Goal: Task Accomplishment & Management: Manage account settings

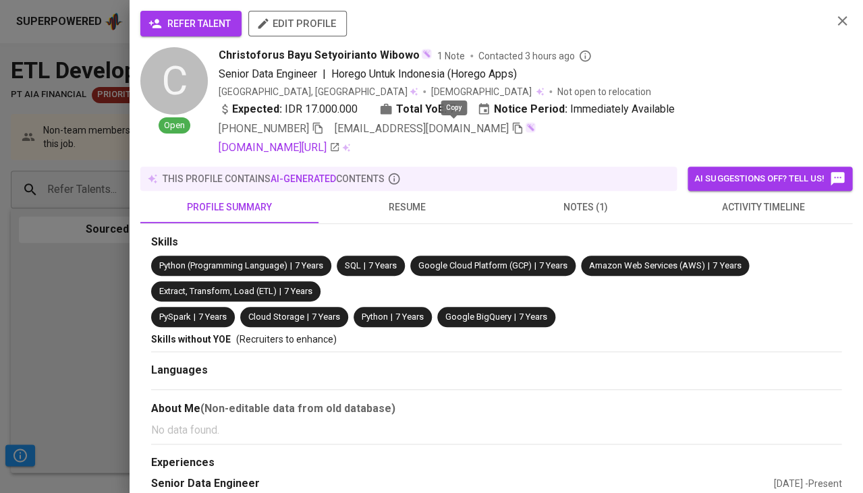
click at [511, 125] on icon "button" at bounding box center [517, 128] width 12 height 12
click at [75, 301] on div at bounding box center [431, 246] width 863 height 493
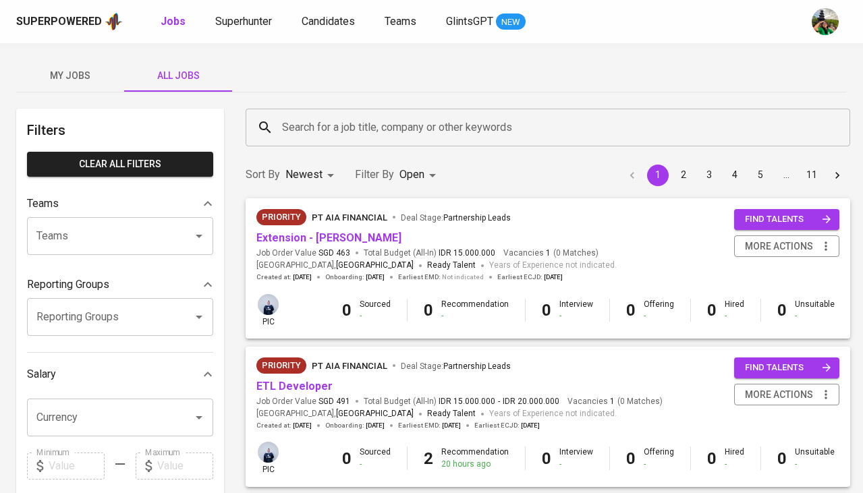
click at [70, 80] on span "My Jobs" at bounding box center [70, 75] width 92 height 17
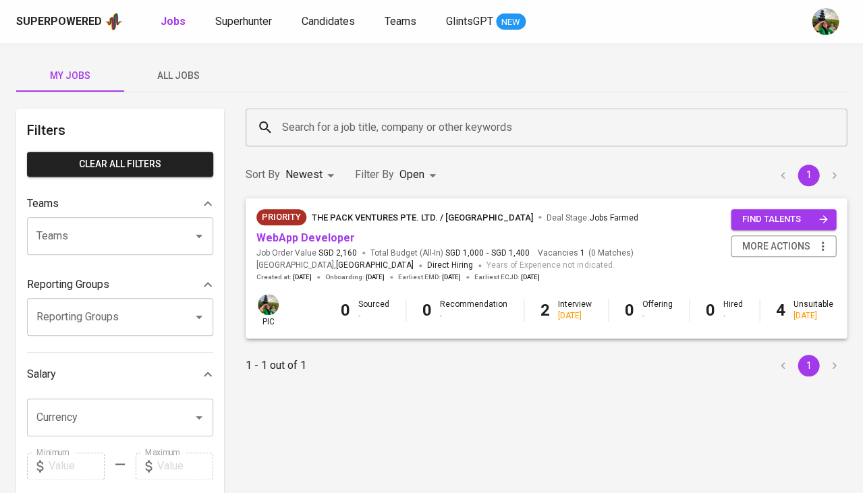
click at [181, 73] on span "All Jobs" at bounding box center [178, 75] width 92 height 17
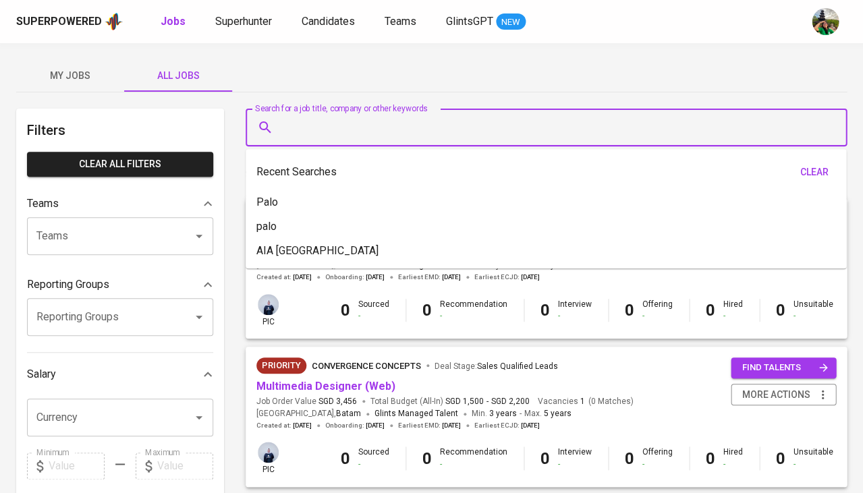
click at [307, 126] on input "Search for a job title, company or other keywords" at bounding box center [550, 128] width 542 height 26
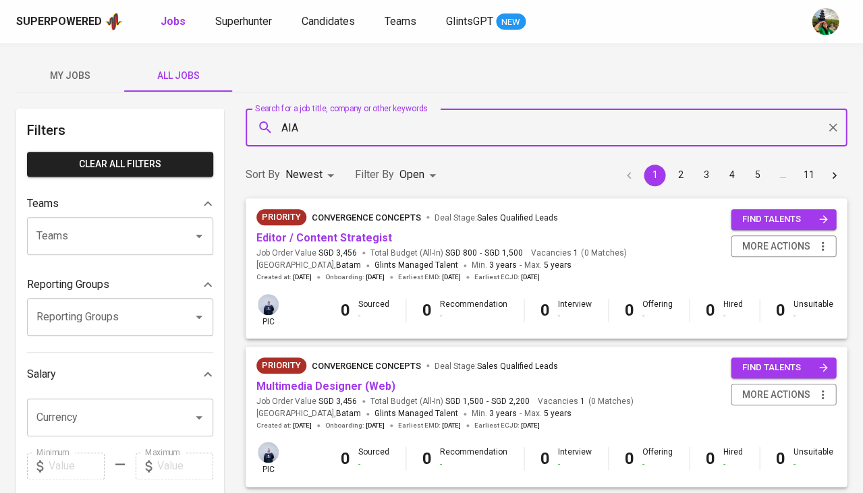
type input "AIA"
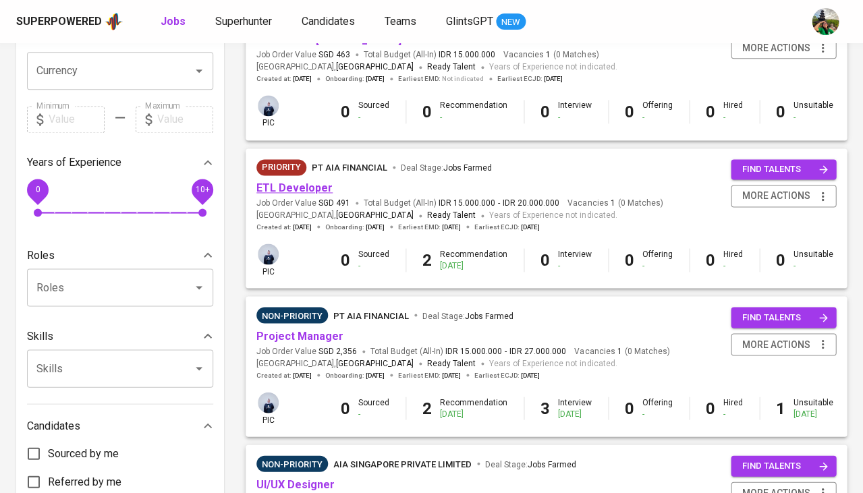
scroll to position [350, 0]
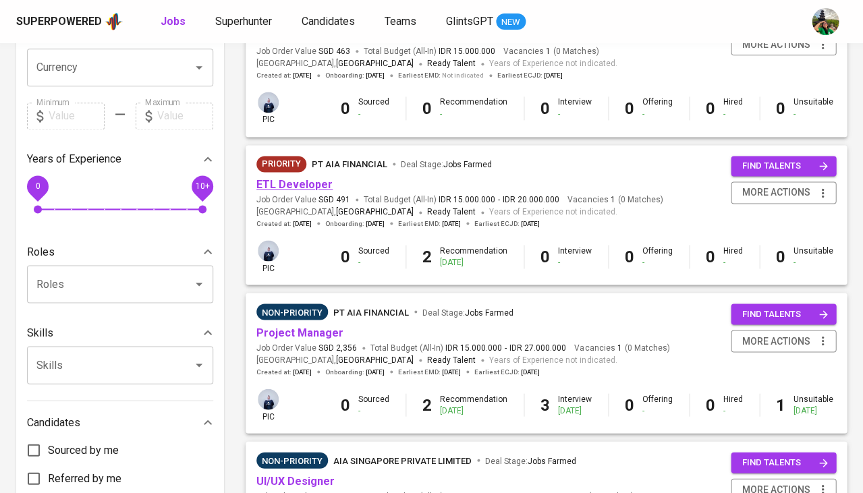
click at [323, 180] on link "ETL Developer" at bounding box center [294, 184] width 76 height 13
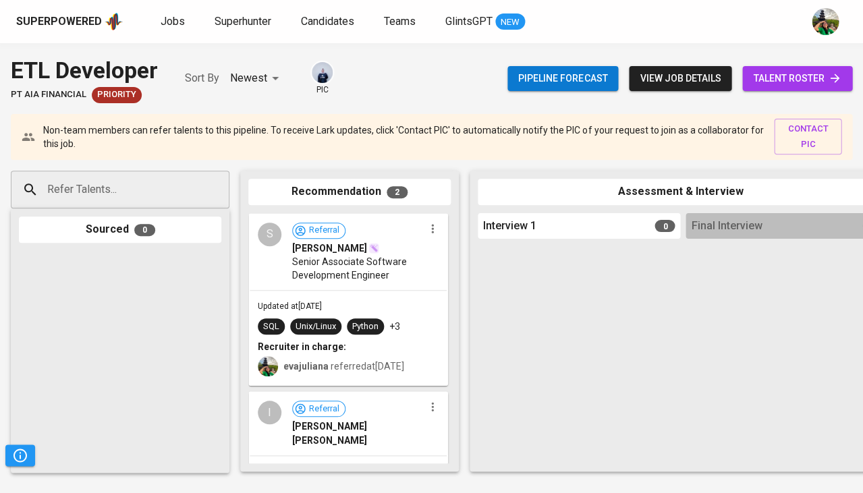
click at [138, 189] on input "Refer Talents..." at bounding box center [115, 190] width 142 height 26
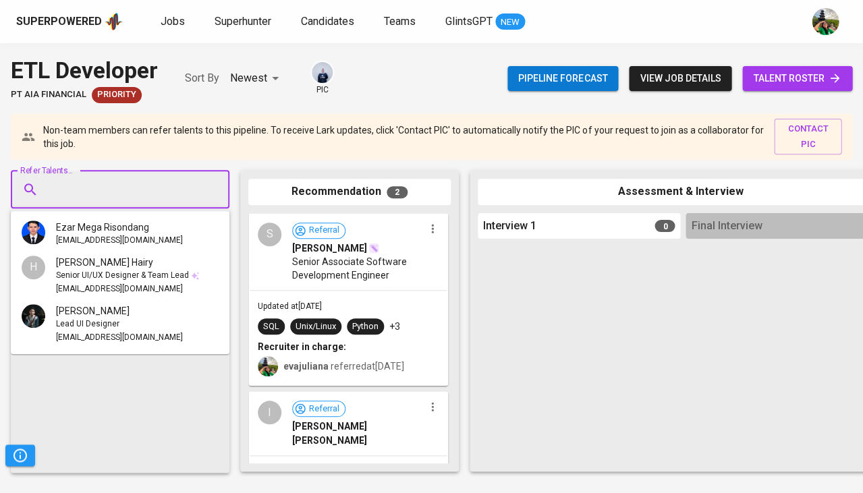
paste input "[EMAIL_ADDRESS][DOMAIN_NAME]"
type input "[EMAIL_ADDRESS][DOMAIN_NAME]"
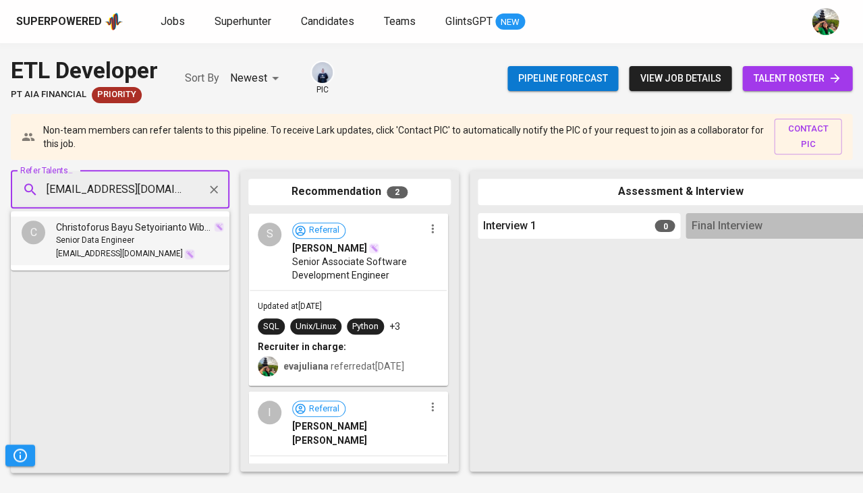
click at [113, 230] on span "Christoforus Bayu Setyoirianto Wibowo" at bounding box center [134, 227] width 156 height 13
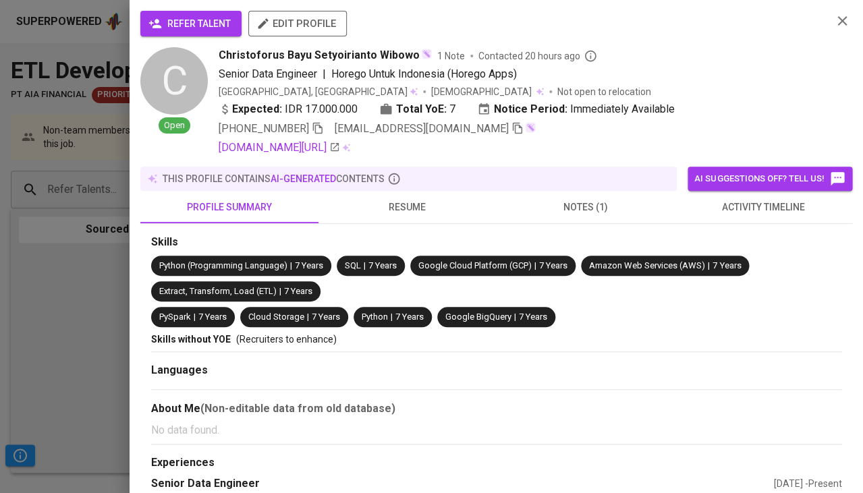
click at [198, 27] on span "refer talent" at bounding box center [191, 24] width 80 height 17
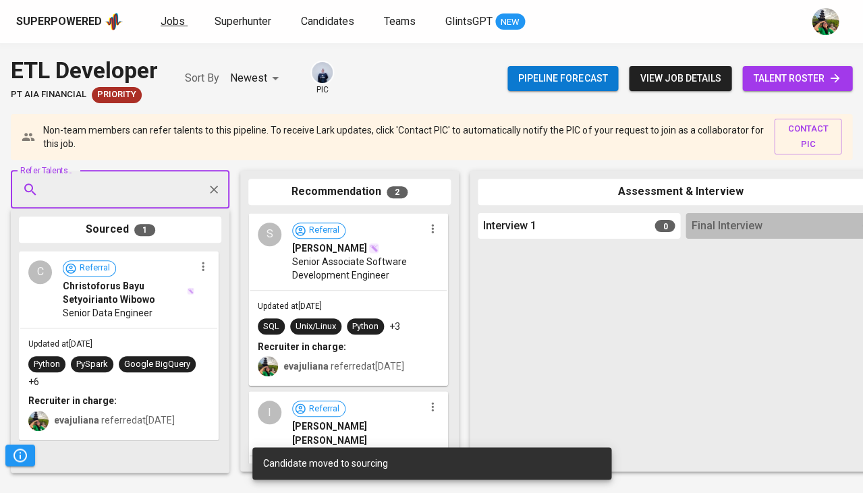
click at [171, 24] on span "Jobs" at bounding box center [172, 21] width 24 height 13
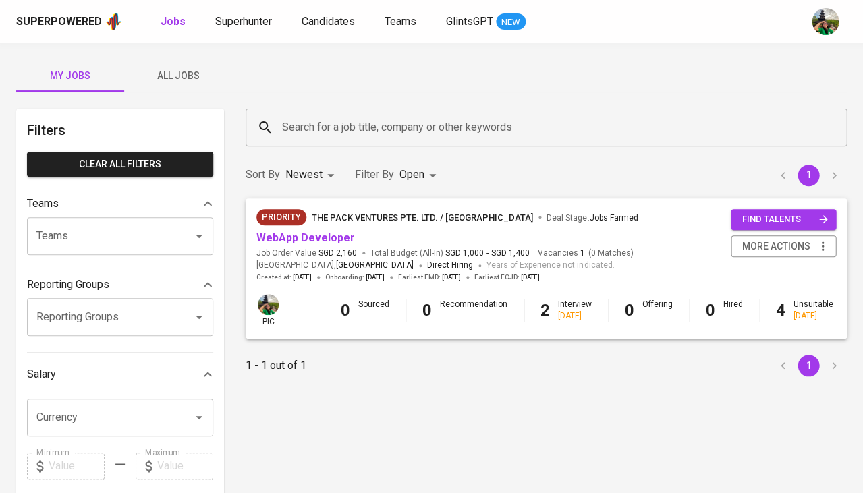
click at [179, 78] on span "All Jobs" at bounding box center [178, 75] width 92 height 17
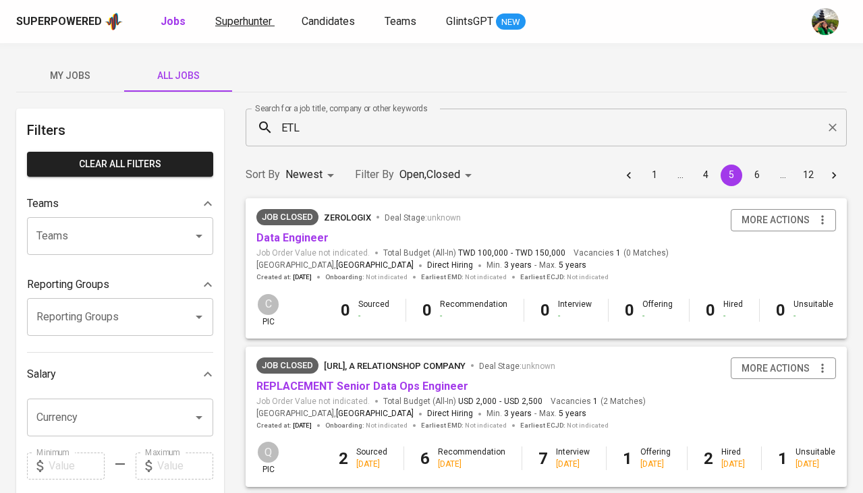
scroll to position [58, 0]
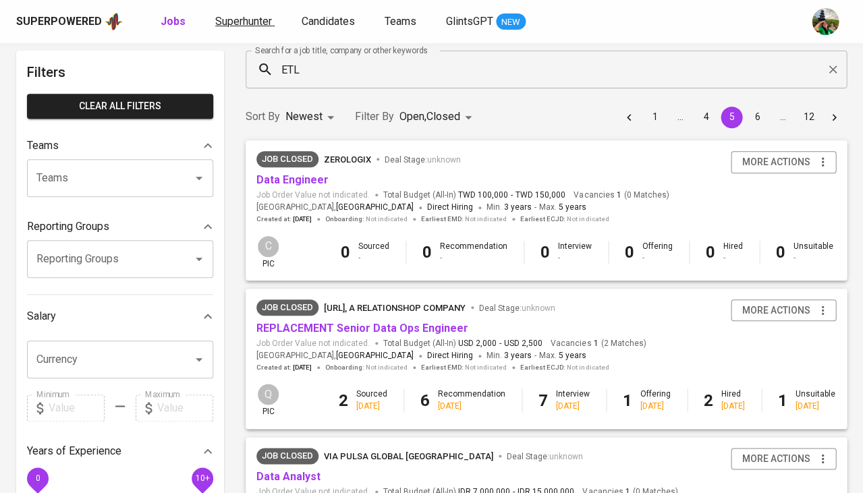
click at [235, 22] on span "Superhunter" at bounding box center [243, 21] width 57 height 13
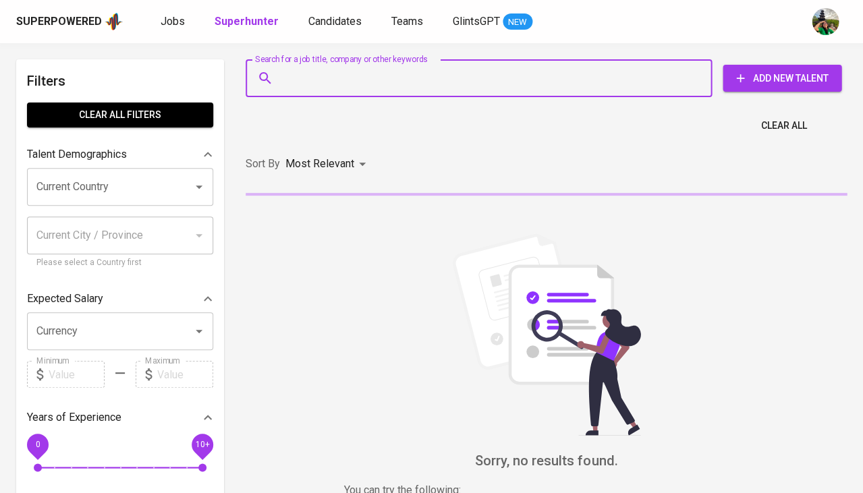
click at [319, 70] on input "Search for a job title, company or other keywords" at bounding box center [482, 78] width 407 height 26
paste input "[EMAIL_ADDRESS][DOMAIN_NAME]"
type input "[EMAIL_ADDRESS][DOMAIN_NAME]"
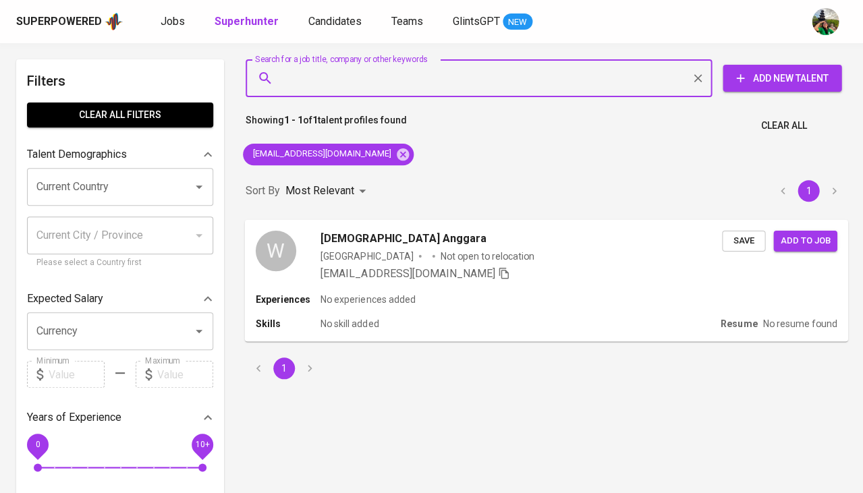
click at [728, 241] on span "Save" at bounding box center [743, 241] width 30 height 16
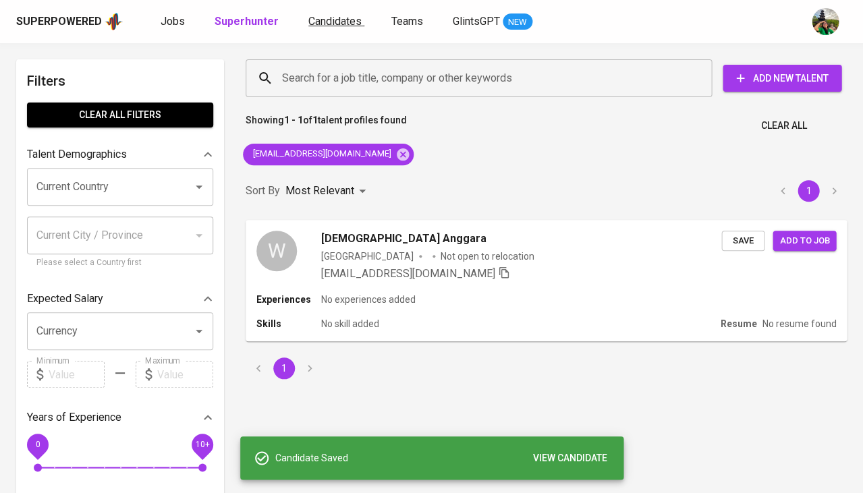
click at [341, 28] on link "Candidates" at bounding box center [336, 21] width 56 height 17
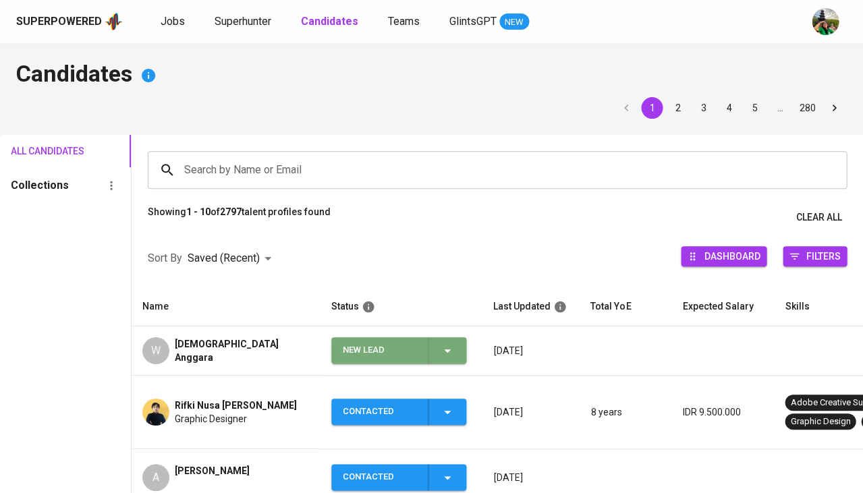
click at [441, 345] on icon "button" at bounding box center [447, 351] width 16 height 16
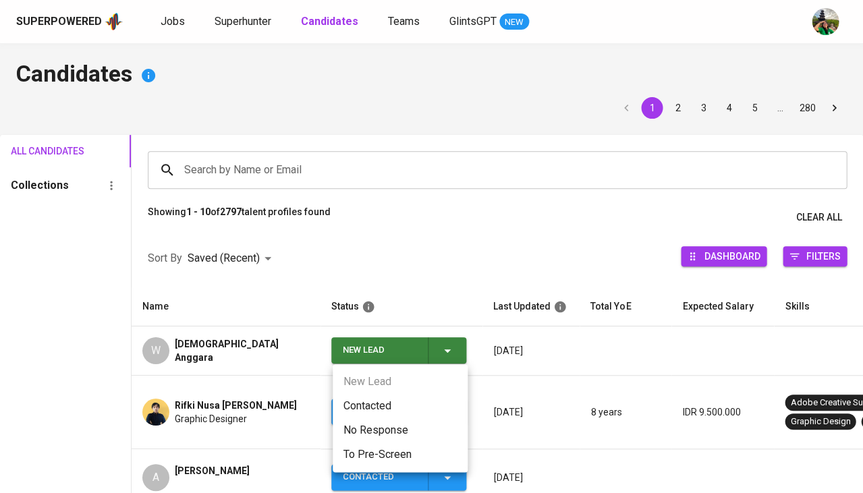
click at [381, 405] on li "Contacted" at bounding box center [399, 406] width 135 height 24
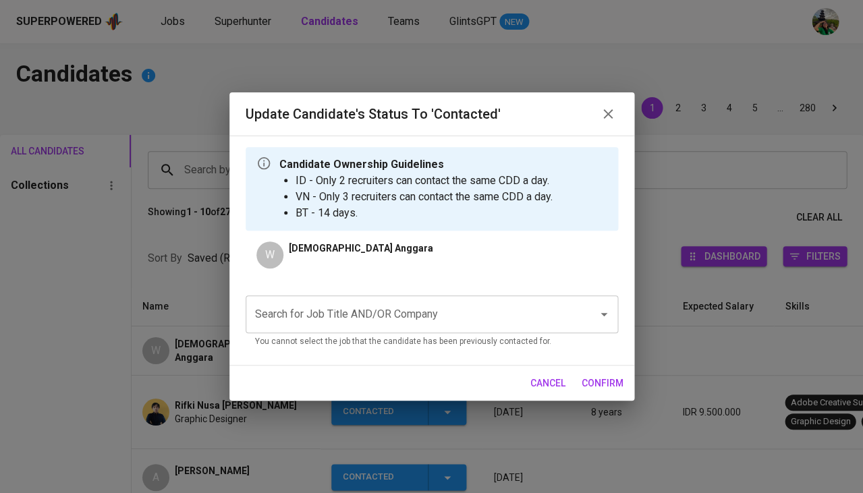
click at [336, 323] on input "Search for Job Title AND/OR Company" at bounding box center [413, 314] width 322 height 26
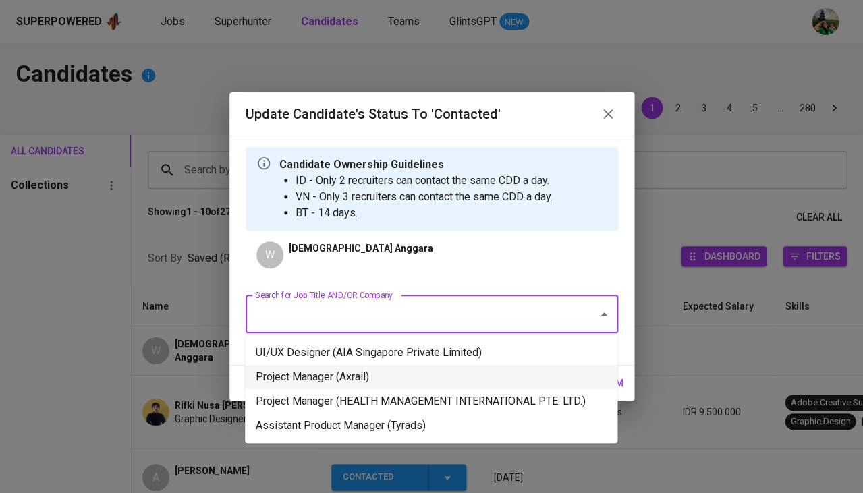
click at [313, 372] on li "Project Manager (Axrail)" at bounding box center [431, 377] width 372 height 24
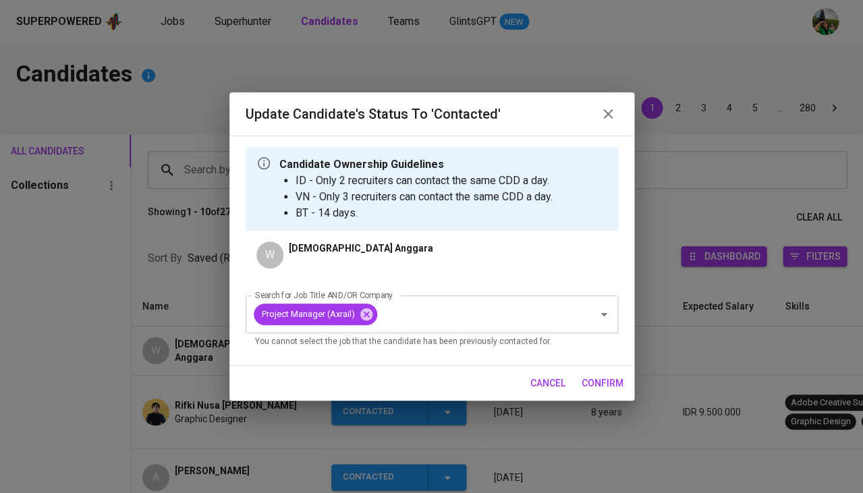
click at [597, 383] on span "confirm" at bounding box center [602, 383] width 42 height 17
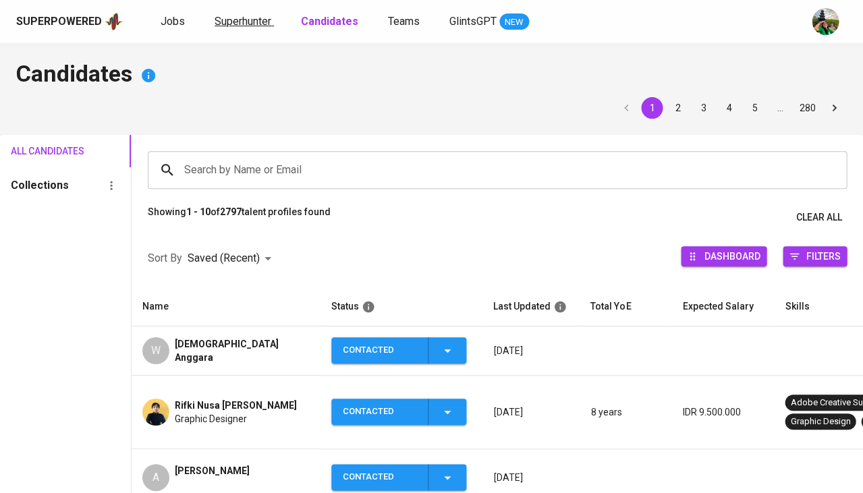
click at [228, 28] on div "Superpowered Jobs Superhunter Candidates Teams GlintsGPT NEW" at bounding box center [409, 21] width 787 height 20
click at [228, 27] on link "Superhunter" at bounding box center [243, 21] width 59 height 17
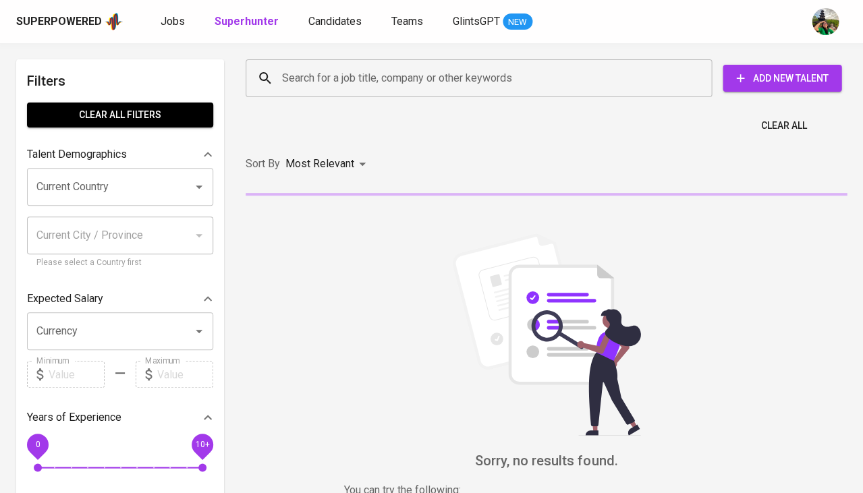
click at [243, 20] on b "Superhunter" at bounding box center [246, 21] width 64 height 13
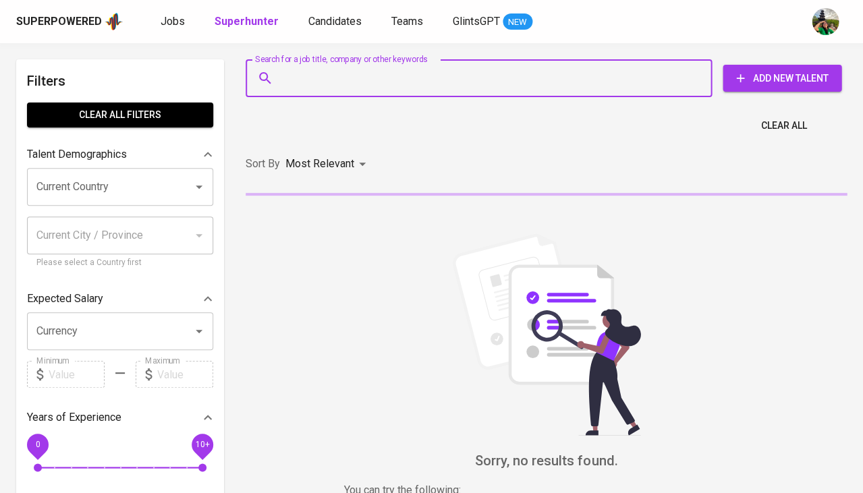
click at [289, 77] on input "Search for a job title, company or other keywords" at bounding box center [482, 78] width 407 height 26
paste input "achmadridhooo@gmail.com"
type input "achmadridhooo@gmail.com"
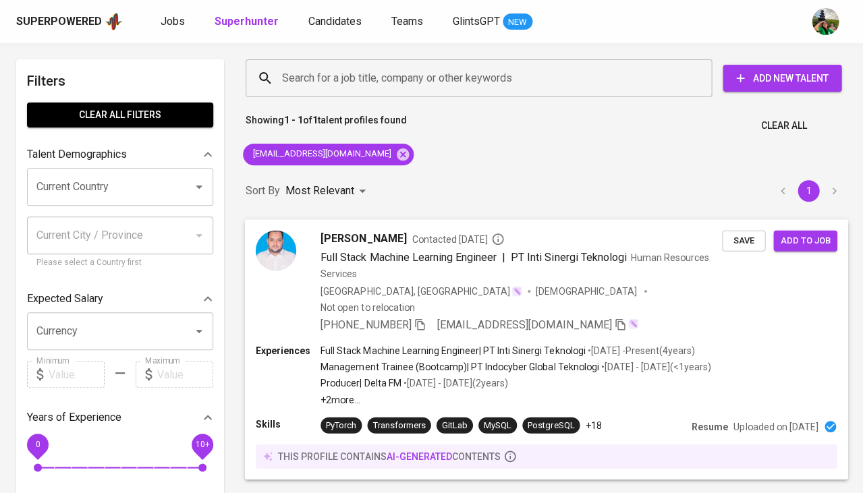
click at [719, 228] on div "Achmad Ridho Contacted 1 year ago Full Stack Machine Learning Engineer | PT Int…" at bounding box center [546, 281] width 603 height 125
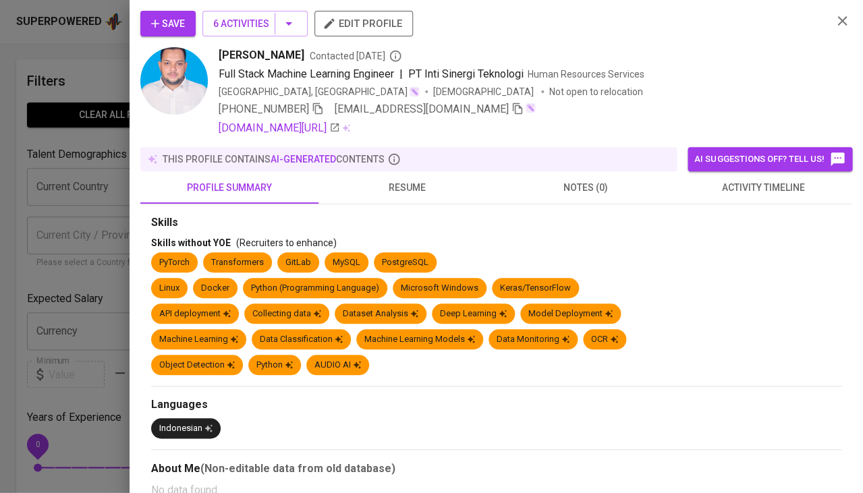
click at [750, 245] on div "Skills without YOE (Recruiters to enhance)" at bounding box center [496, 242] width 690 height 13
click at [162, 25] on span "Save" at bounding box center [168, 24] width 34 height 17
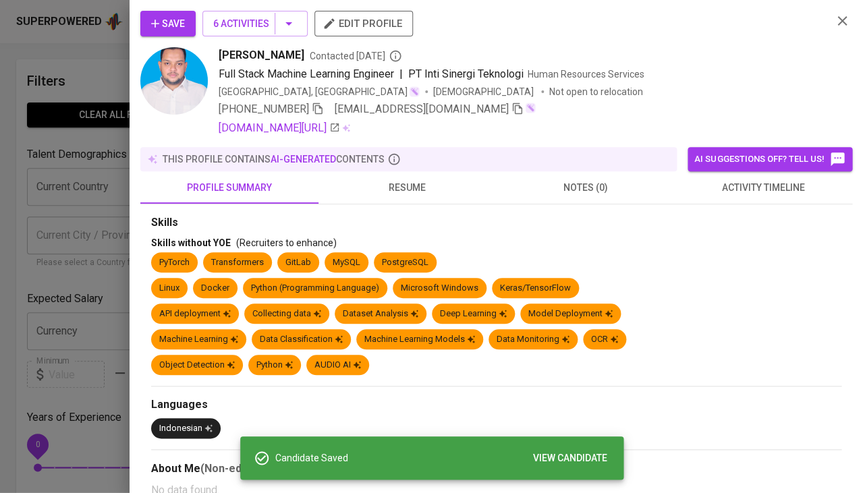
click at [18, 171] on div at bounding box center [431, 246] width 863 height 493
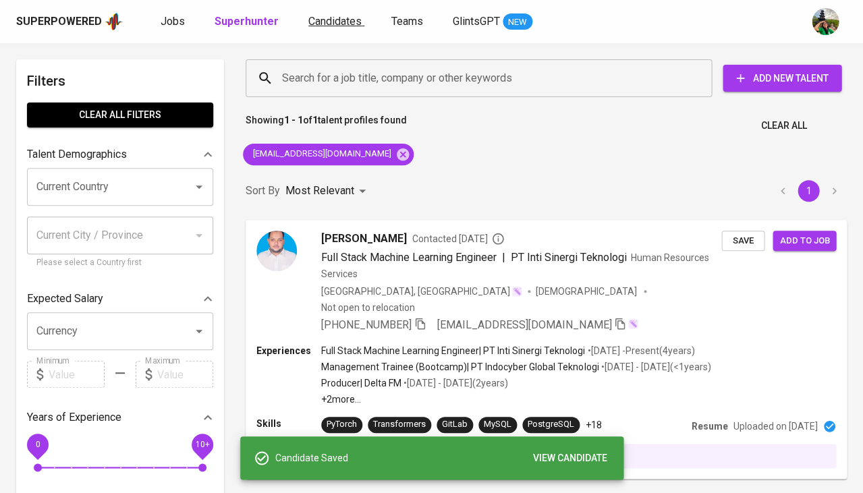
click at [332, 18] on span "Candidates" at bounding box center [334, 21] width 53 height 13
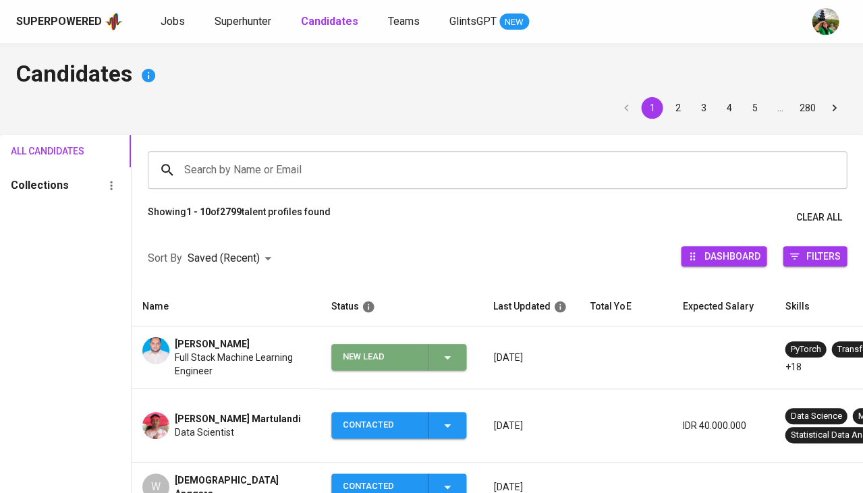
click at [454, 351] on span "New Lead" at bounding box center [399, 357] width 124 height 26
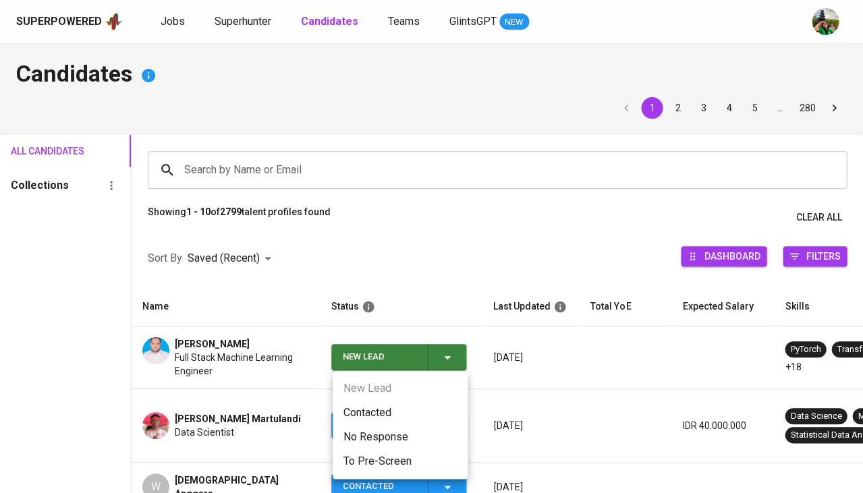
click at [383, 405] on li "Contacted" at bounding box center [399, 413] width 135 height 24
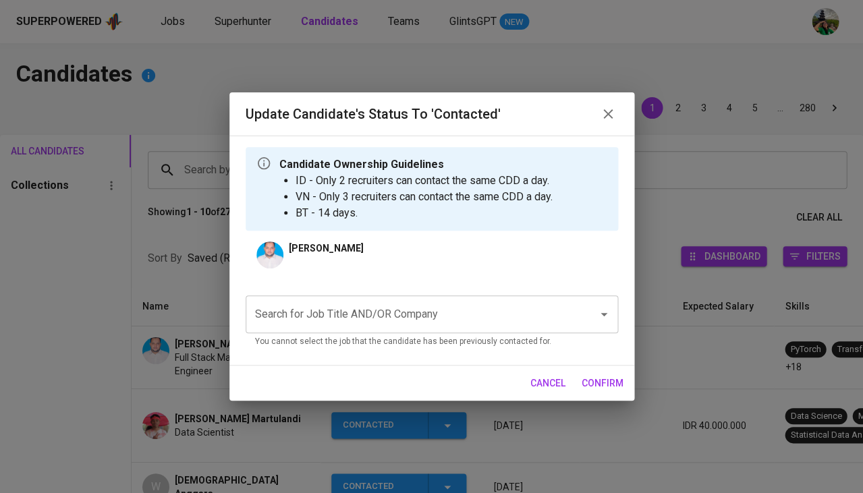
click at [378, 285] on div "Search for Job Title AND/OR Company Search for Job Title AND/OR Company You can…" at bounding box center [431, 319] width 372 height 69
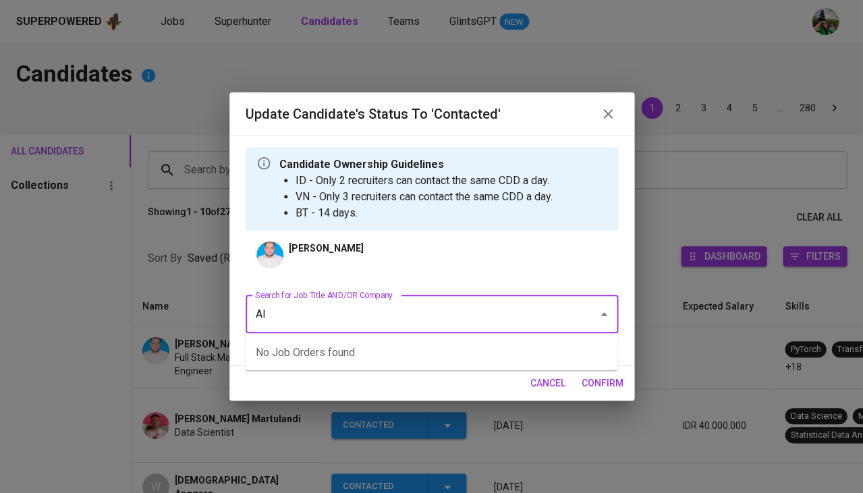
type input "="
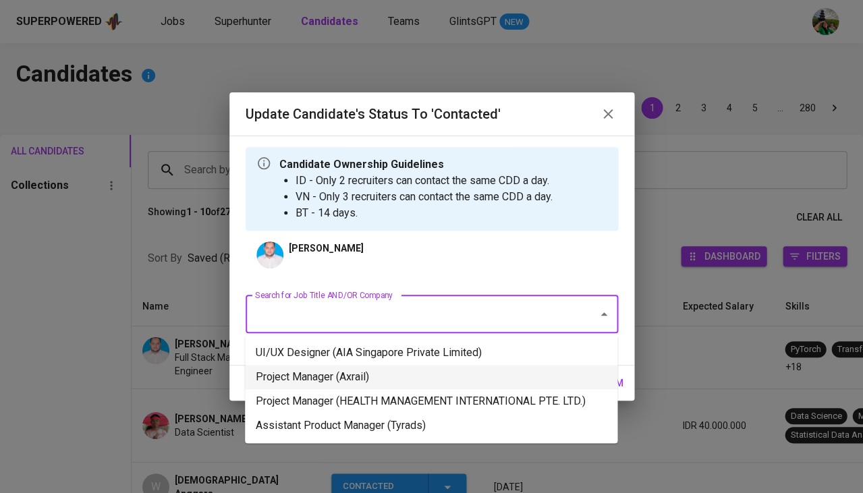
click at [328, 385] on li "Project Manager (Axrail)" at bounding box center [431, 377] width 372 height 24
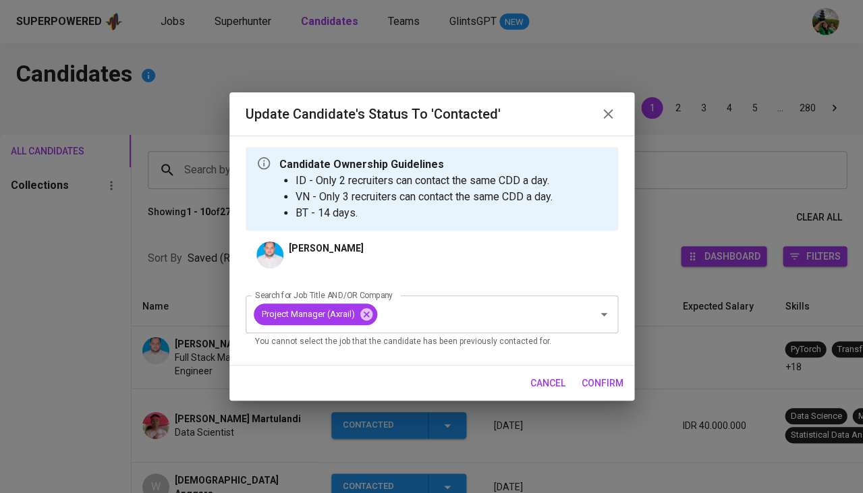
click at [600, 378] on span "confirm" at bounding box center [602, 383] width 42 height 17
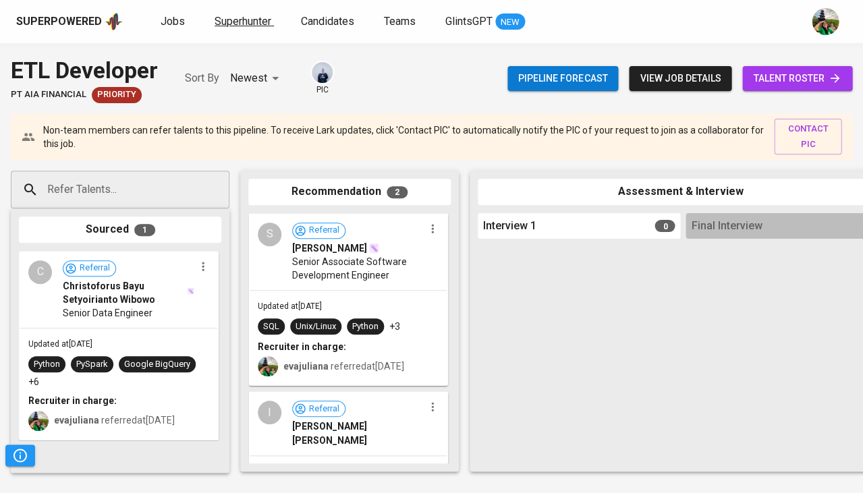
click at [244, 29] on link "Superhunter" at bounding box center [243, 21] width 59 height 17
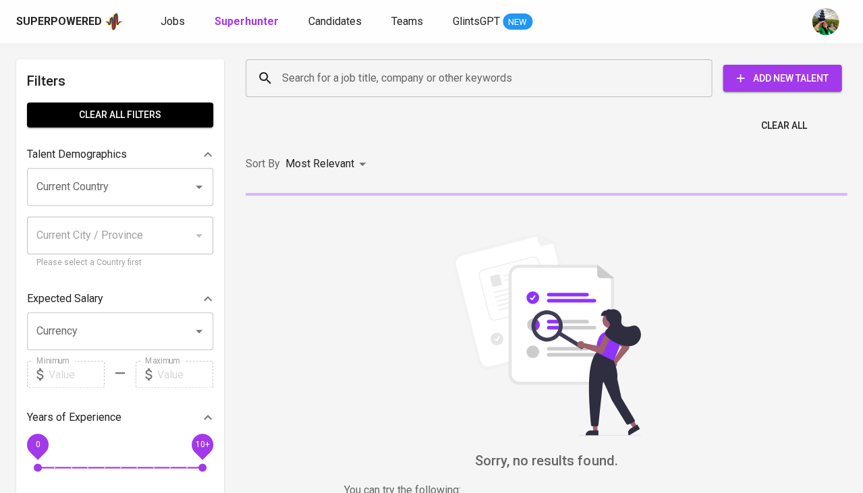
click at [302, 66] on input "Search for a job title, company or other keywords" at bounding box center [482, 78] width 407 height 26
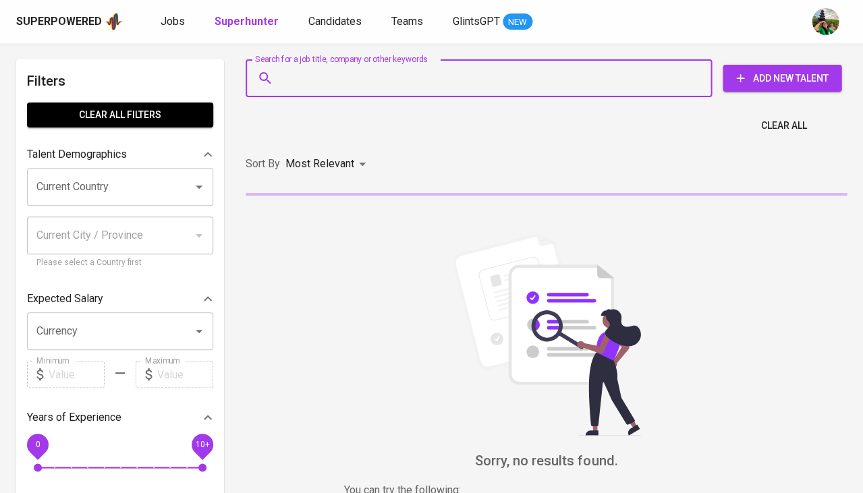
paste input "[PERSON_NAME][EMAIL_ADDRESS][DOMAIN_NAME]"
type input "[PERSON_NAME][EMAIL_ADDRESS][DOMAIN_NAME]"
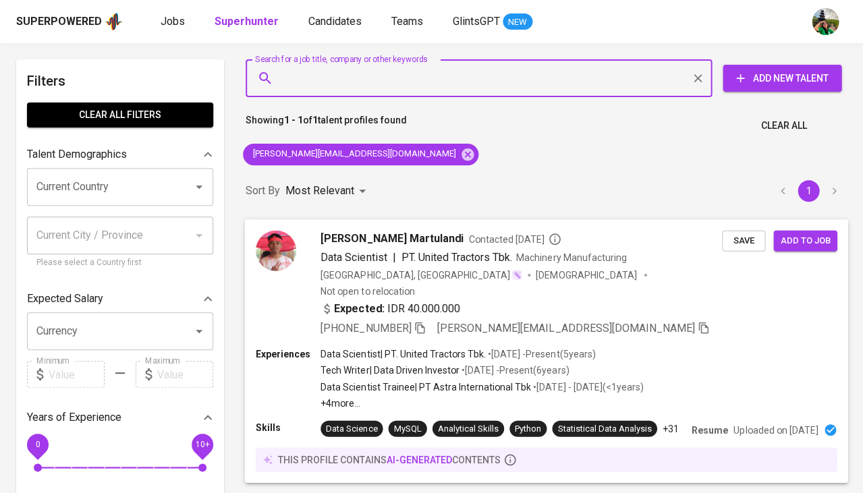
click at [757, 252] on div "Adipta Martulandi Contacted 2 years ago Data Scientist | PT. United Tractors Tb…" at bounding box center [546, 283] width 603 height 128
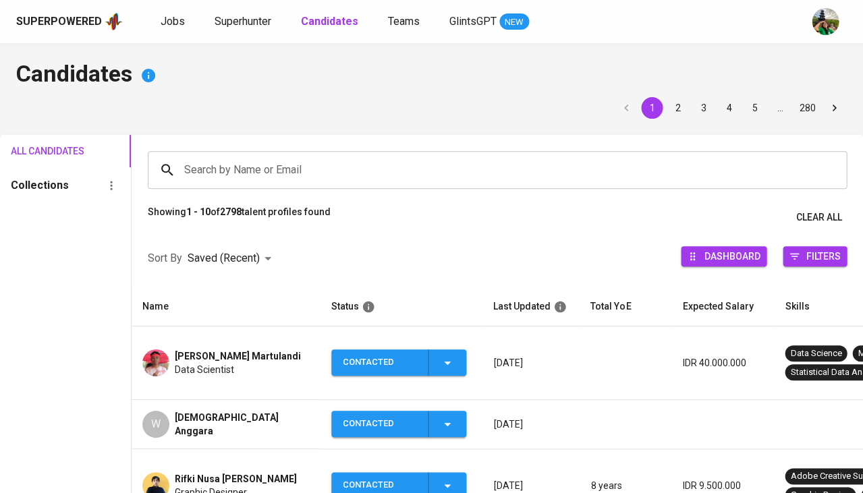
click at [232, 364] on span "Data Scientist" at bounding box center [204, 369] width 59 height 13
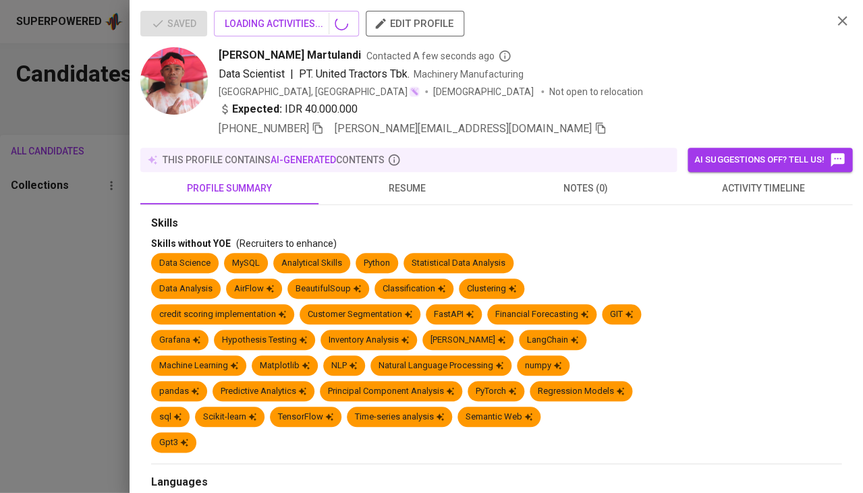
click at [34, 448] on div at bounding box center [431, 246] width 863 height 493
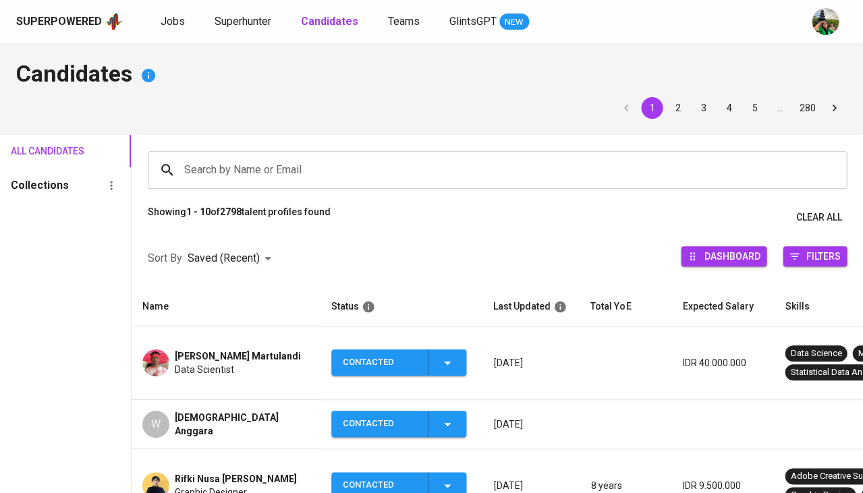
click at [202, 411] on span "[DEMOGRAPHIC_DATA] Anggara" at bounding box center [242, 424] width 135 height 27
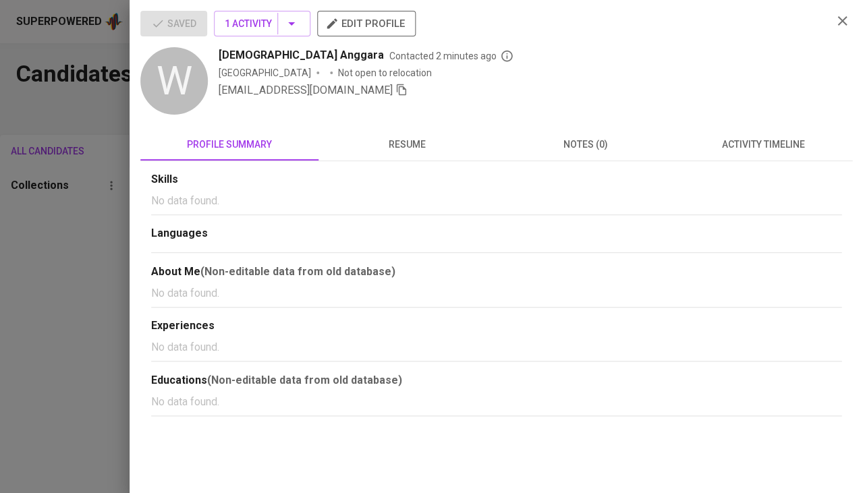
click at [39, 290] on div at bounding box center [431, 246] width 863 height 493
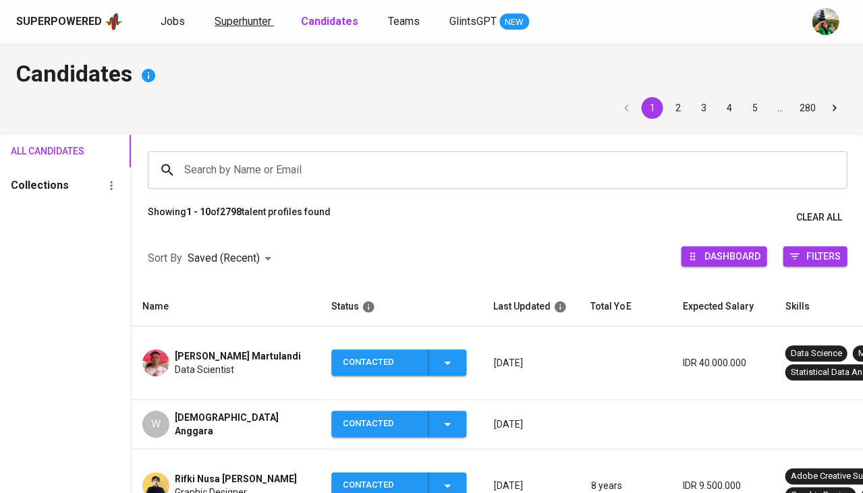
click at [232, 20] on span "Superhunter" at bounding box center [242, 21] width 57 height 13
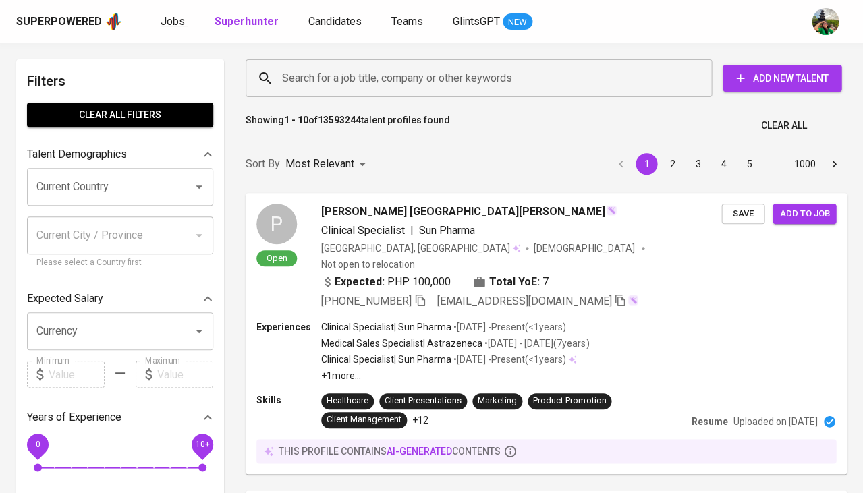
click at [183, 20] on link "Jobs" at bounding box center [173, 21] width 27 height 17
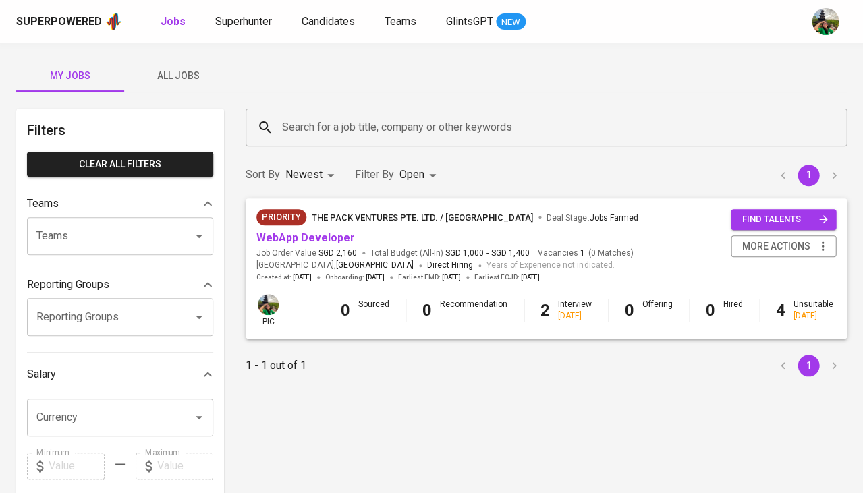
click at [175, 77] on span "All Jobs" at bounding box center [178, 75] width 92 height 17
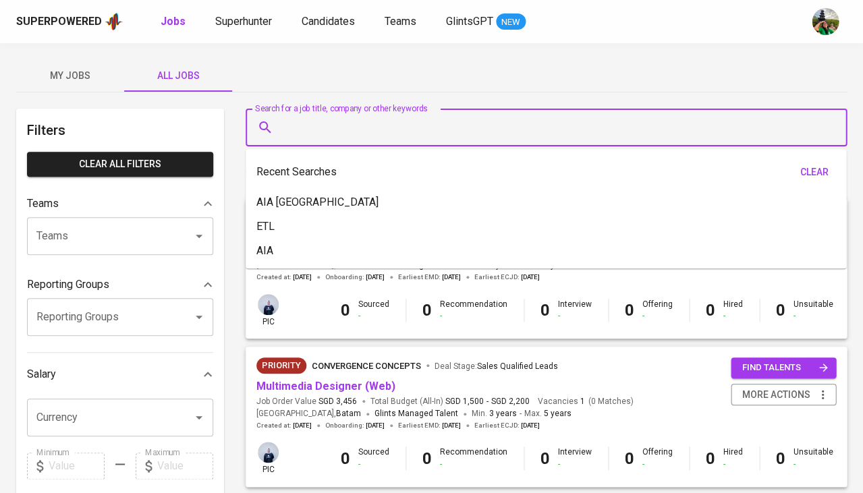
click at [320, 139] on input "Search for a job title, company or other keywords" at bounding box center [550, 128] width 542 height 26
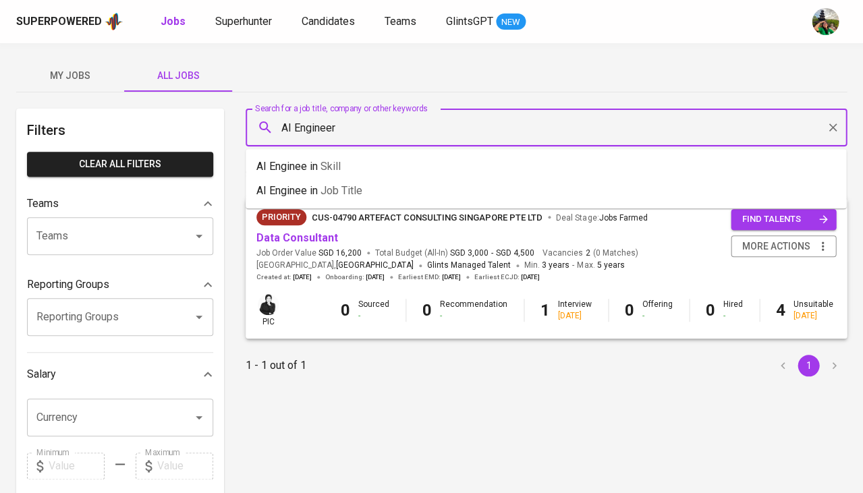
type input "AI Engineer"
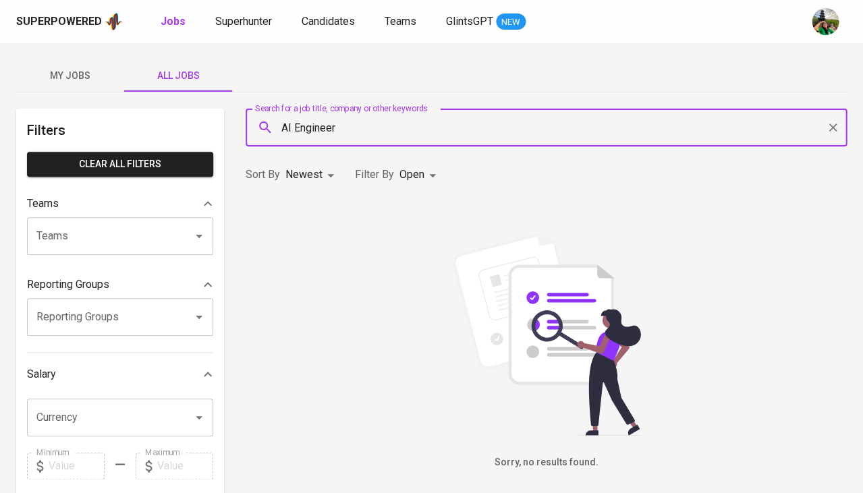
click at [394, 175] on div "Filter By Open OPEN" at bounding box center [398, 175] width 86 height 25
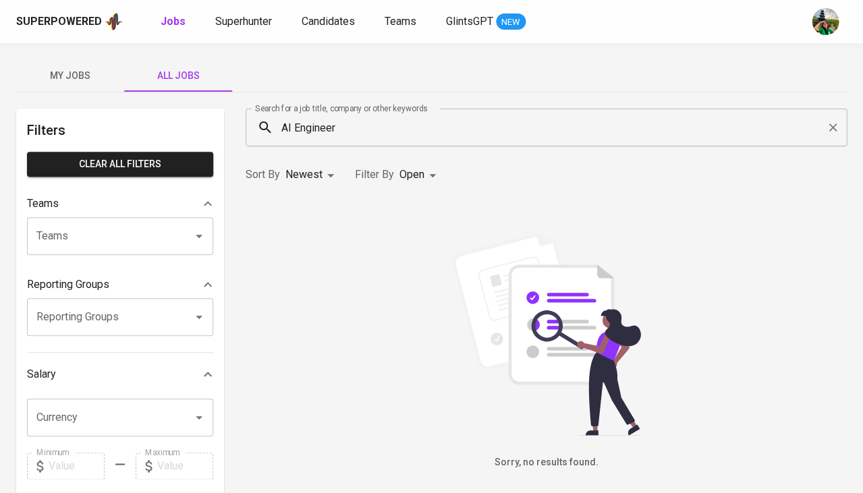
click at [417, 176] on body "Superpowered Jobs Superhunter Candidates Teams GlintsGPT NEW My Jobs All Jobs F…" at bounding box center [431, 460] width 863 height 921
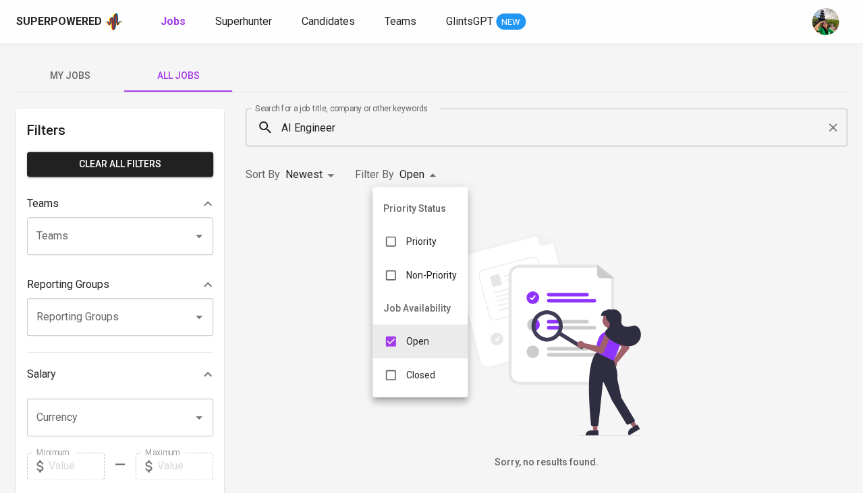
click at [408, 375] on div "Closed" at bounding box center [409, 375] width 74 height 26
type input "OPEN,CLOSE"
checkbox input "true"
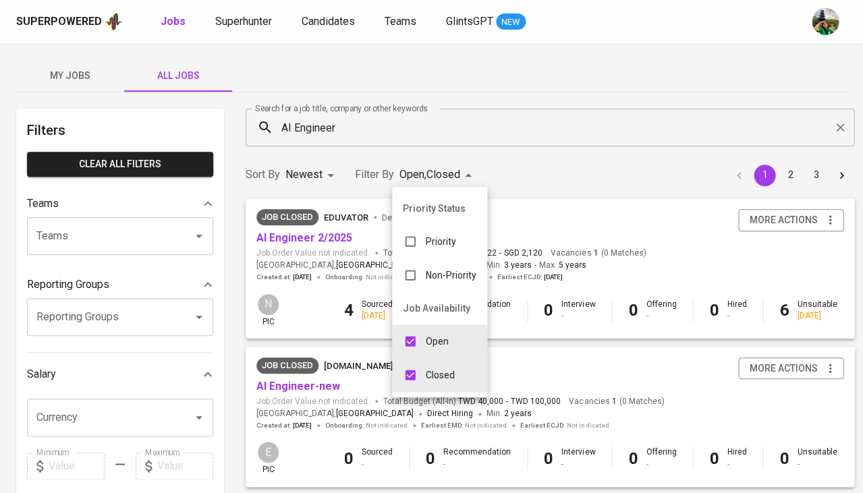
click at [536, 180] on div at bounding box center [431, 246] width 863 height 493
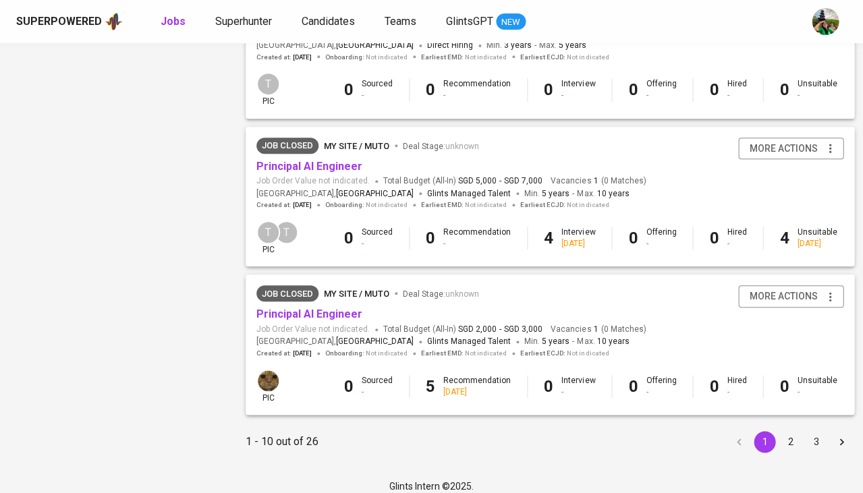
scroll to position [1260, 0]
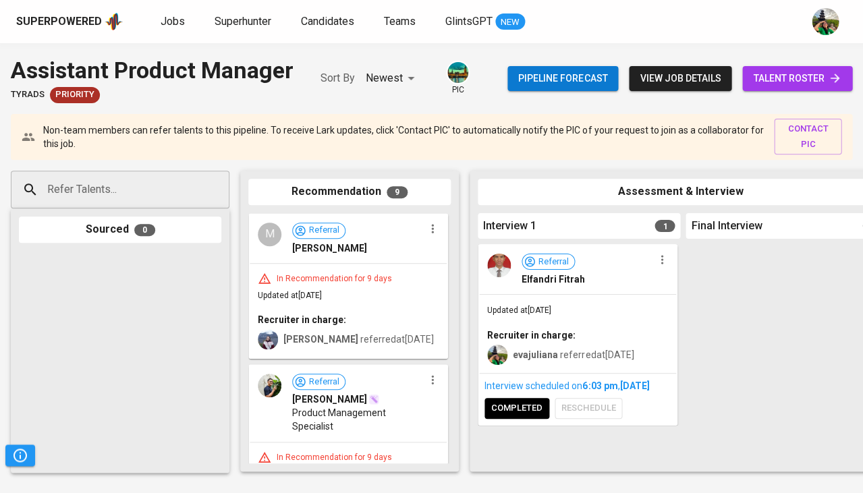
scroll to position [0, 744]
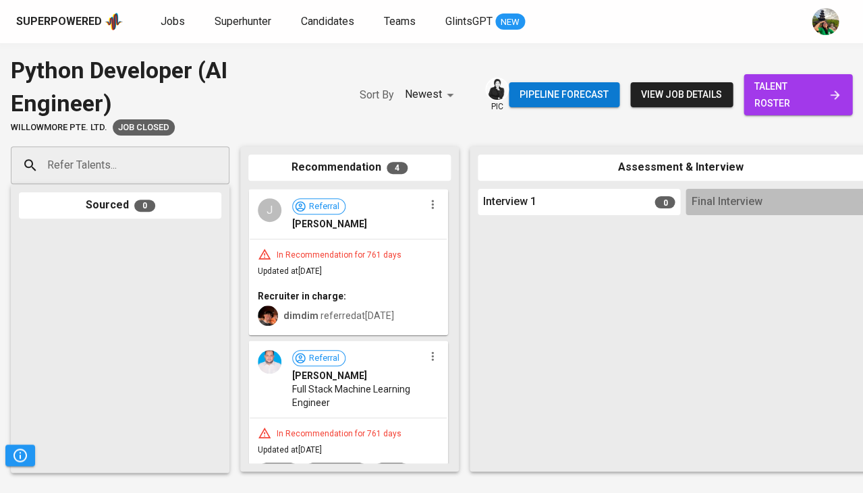
click at [369, 244] on div "In Recommendation for 761 days Updated at [DATE] Recruiter in charge: dimdim re…" at bounding box center [348, 286] width 197 height 94
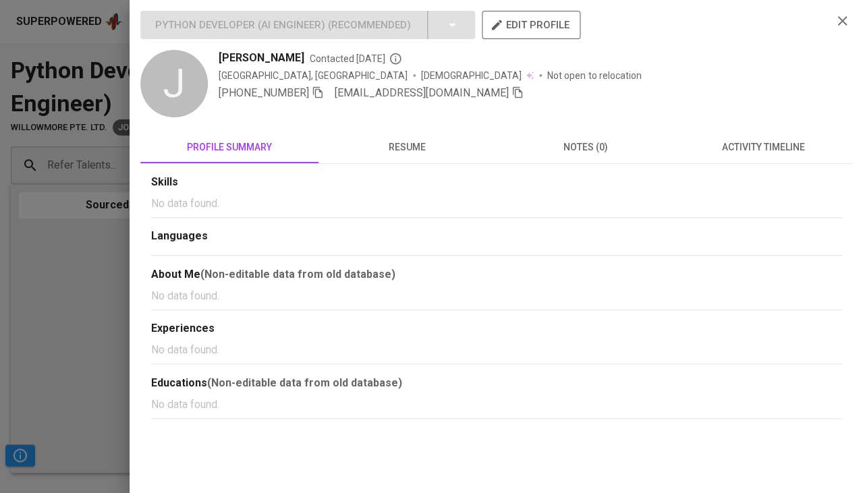
click at [770, 145] on span "activity timeline" at bounding box center [763, 147] width 162 height 17
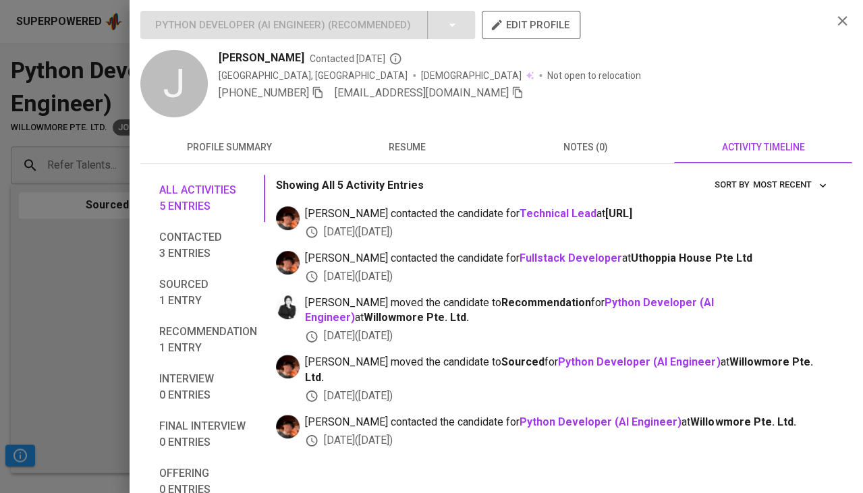
click at [386, 152] on span "resume" at bounding box center [407, 147] width 162 height 17
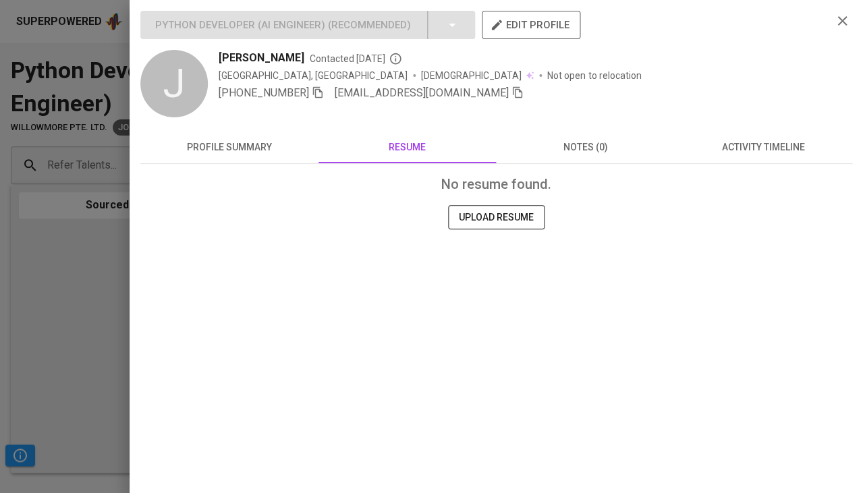
click at [69, 287] on div at bounding box center [431, 246] width 863 height 493
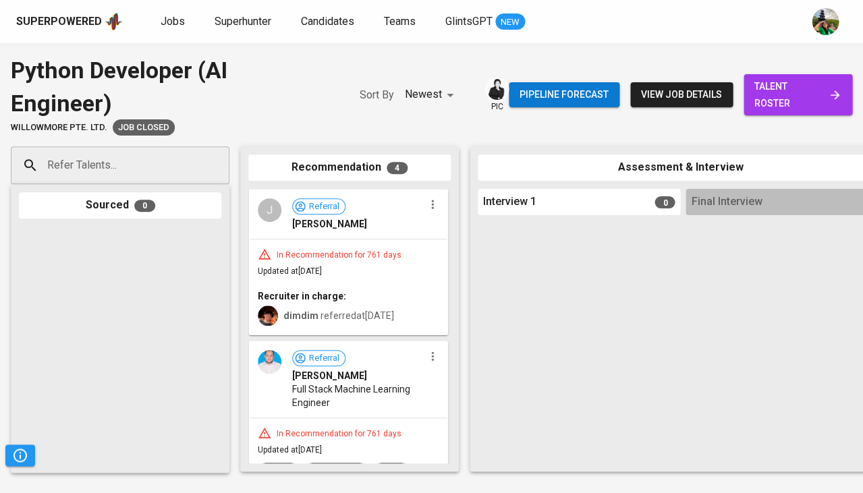
click at [778, 81] on span "talent roster" at bounding box center [797, 94] width 87 height 33
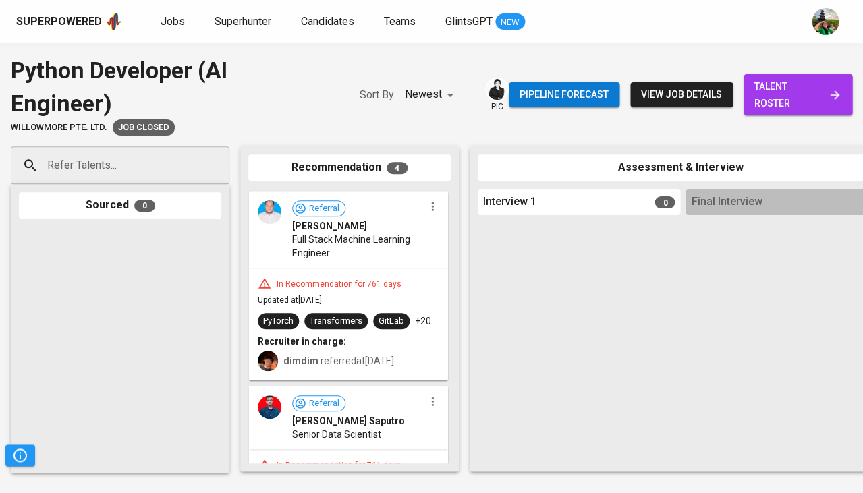
scroll to position [197, 0]
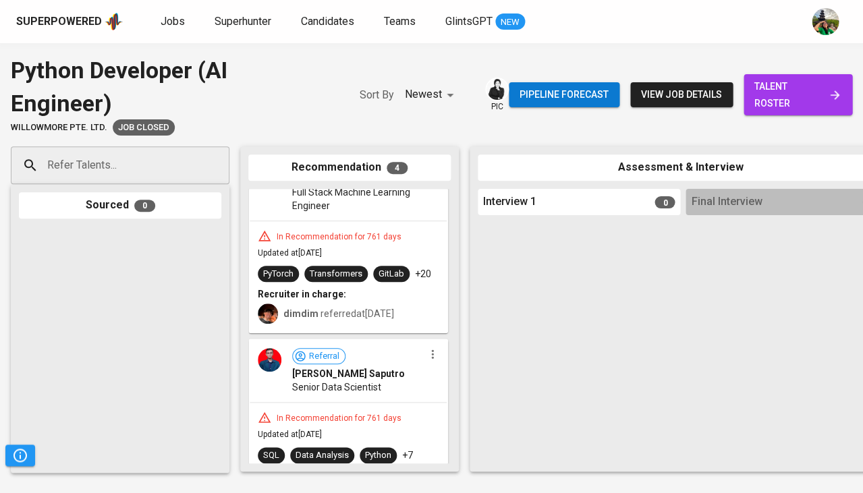
click at [359, 272] on div "Transformers" at bounding box center [336, 274] width 53 height 13
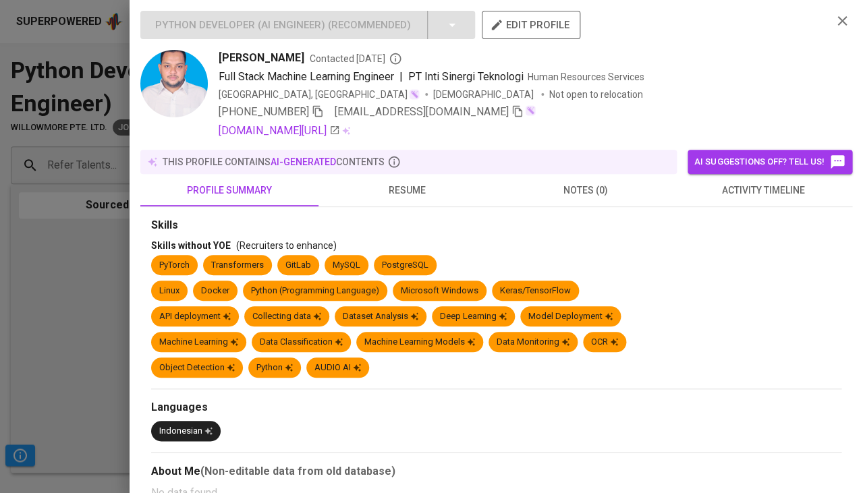
click at [415, 188] on span "resume" at bounding box center [407, 190] width 162 height 17
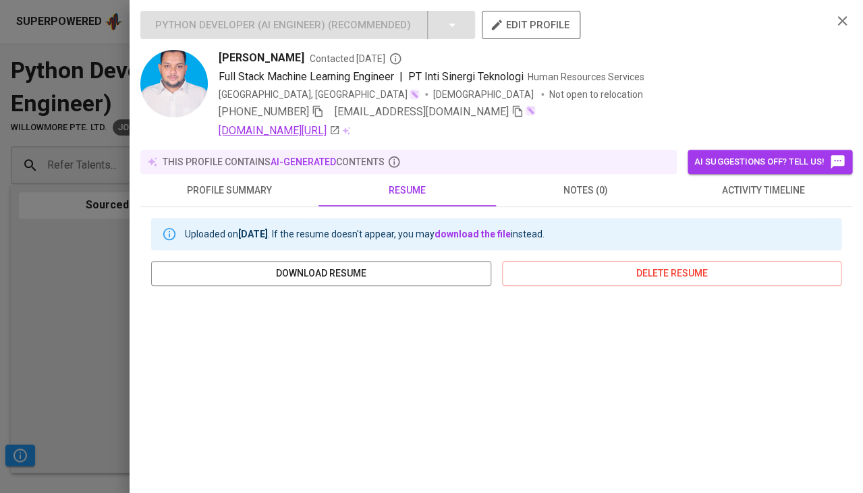
scroll to position [0, 0]
click at [311, 132] on link "[DOMAIN_NAME][URL]" at bounding box center [278, 131] width 121 height 16
click at [326, 111] on div "[PHONE_NUMBER] [EMAIL_ADDRESS][DOMAIN_NAME]" at bounding box center [376, 112] width 317 height 16
click at [321, 111] on icon "button" at bounding box center [317, 111] width 9 height 11
click at [511, 108] on icon "button" at bounding box center [517, 111] width 12 height 12
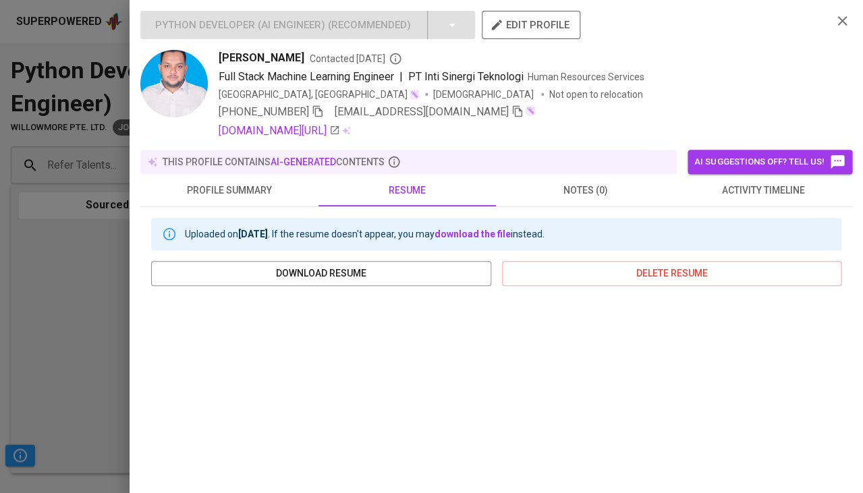
click at [47, 346] on div at bounding box center [431, 246] width 863 height 493
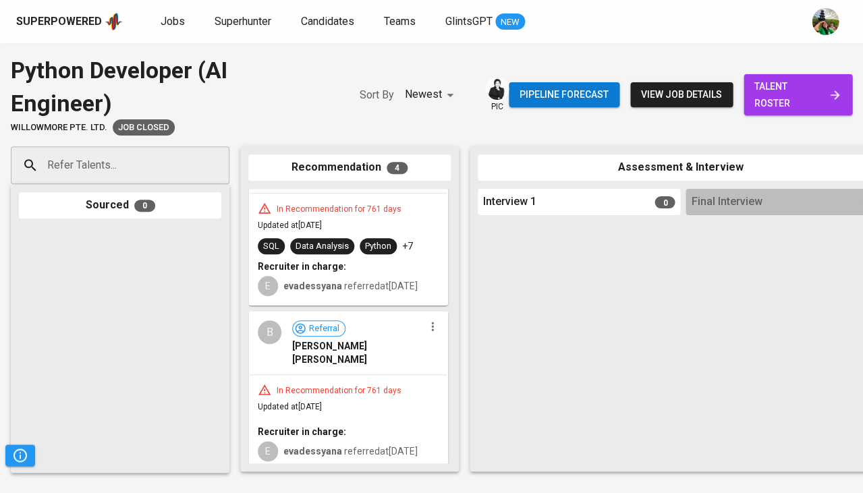
click at [358, 399] on div "In Recommendation for 761 days Updated at [DATE] Recruiter in charge: E evadess…" at bounding box center [348, 422] width 197 height 94
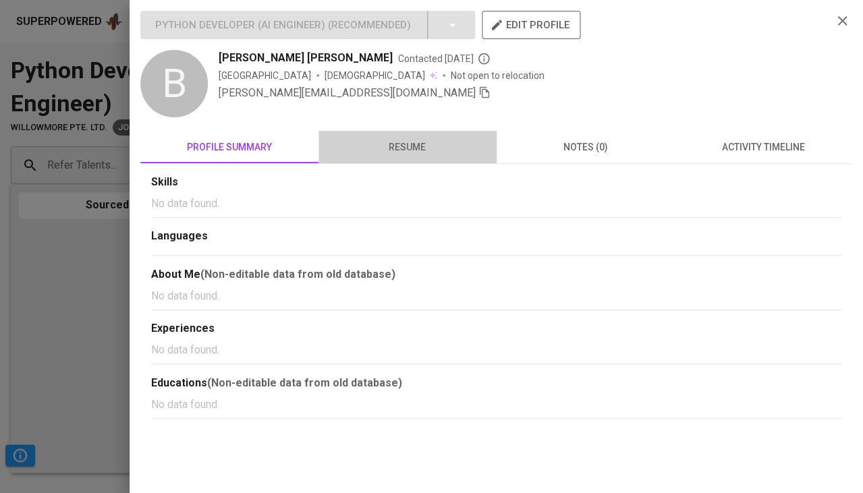
click at [401, 139] on span "resume" at bounding box center [407, 147] width 162 height 17
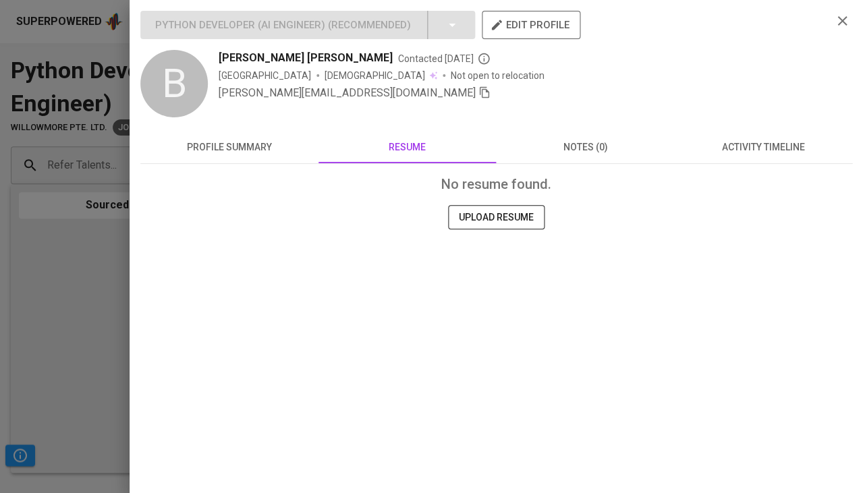
click at [0, 353] on div at bounding box center [431, 246] width 863 height 493
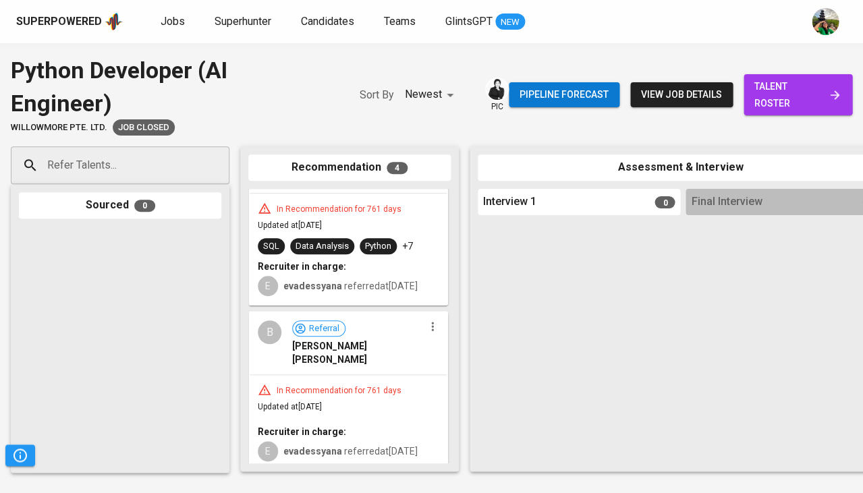
click at [357, 246] on div "SQL Data Analysis Python +7" at bounding box center [335, 246] width 155 height 16
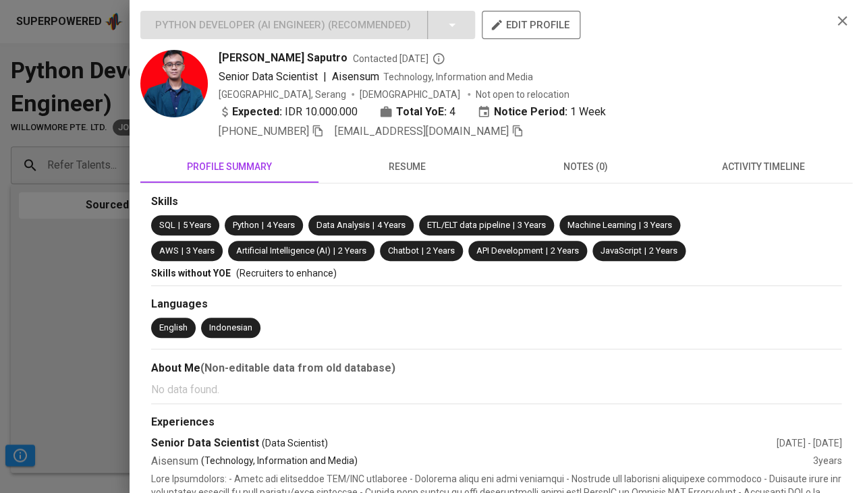
click at [409, 171] on button "resume" at bounding box center [407, 166] width 178 height 32
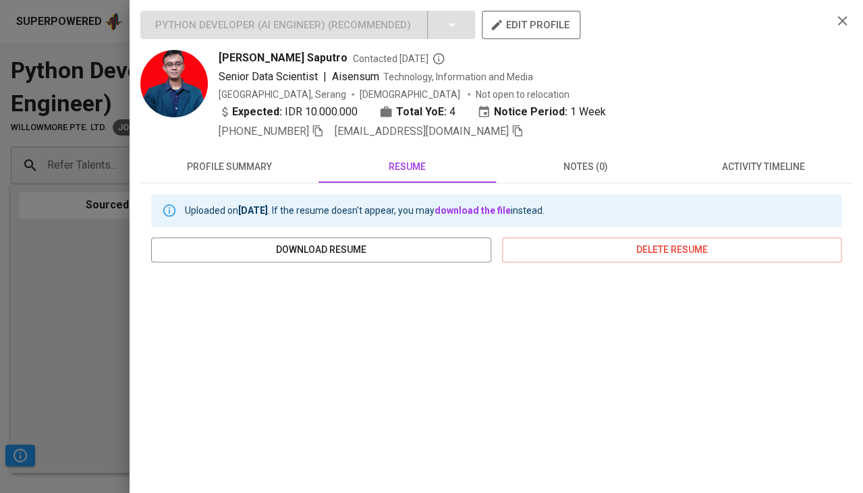
scroll to position [183, 0]
